Goal: Transaction & Acquisition: Book appointment/travel/reservation

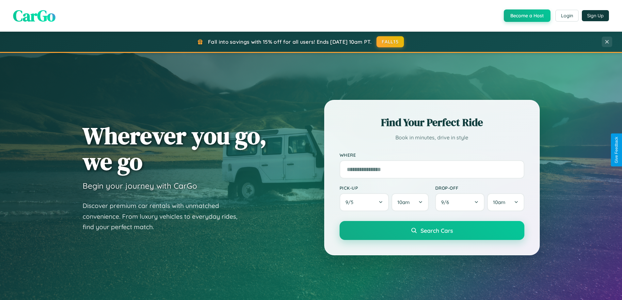
scroll to position [1257, 0]
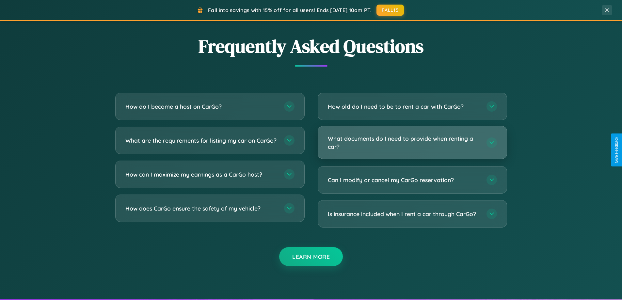
click at [412, 143] on h3 "What documents do I need to provide when renting a car?" at bounding box center [404, 143] width 152 height 16
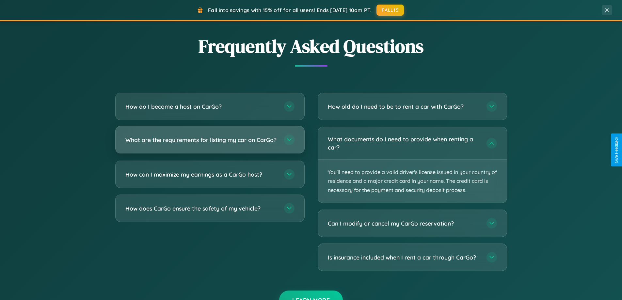
click at [210, 143] on h3 "What are the requirements for listing my car on CarGo?" at bounding box center [201, 140] width 152 height 8
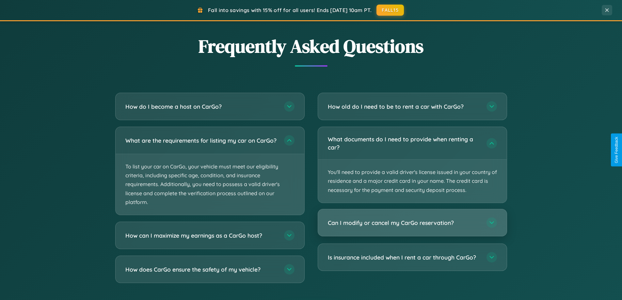
click at [412, 223] on h3 "Can I modify or cancel my CarGo reservation?" at bounding box center [404, 223] width 152 height 8
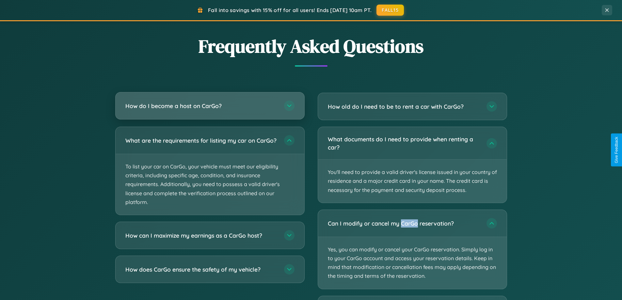
click at [210, 106] on h3 "How do I become a host on CarGo?" at bounding box center [201, 106] width 152 height 8
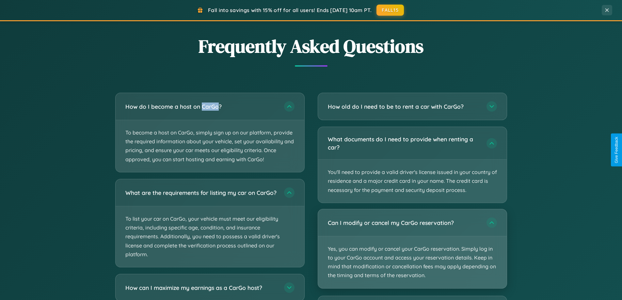
click at [412, 249] on p "Yes, you can modify or cancel your CarGo reservation. Simply log in to your Car…" at bounding box center [412, 263] width 189 height 52
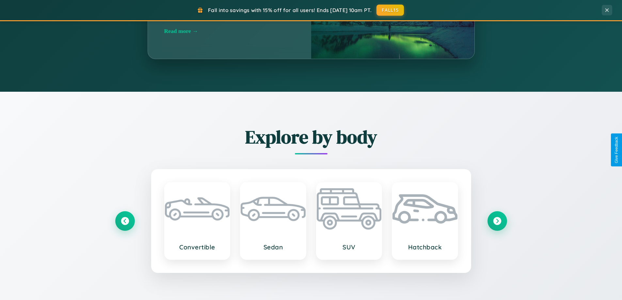
scroll to position [282, 0]
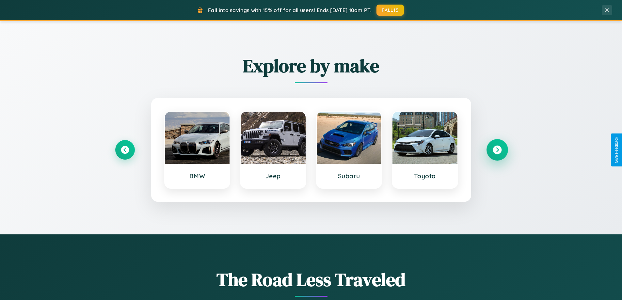
click at [497, 150] on icon at bounding box center [497, 150] width 9 height 9
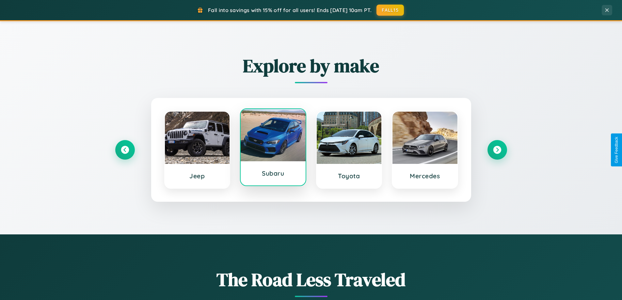
click at [273, 147] on div at bounding box center [273, 135] width 65 height 52
